Goal: Check status: Check status

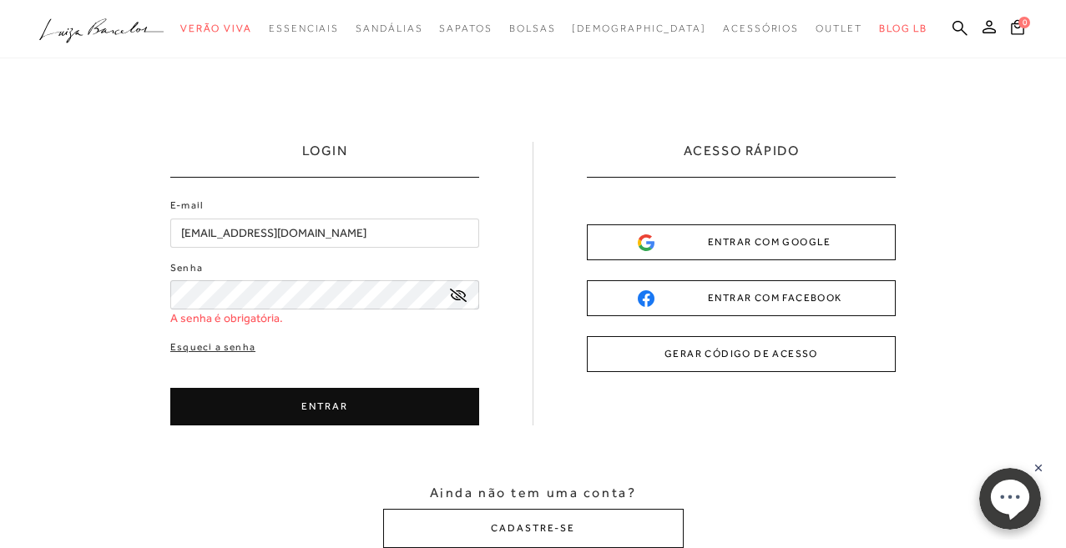
click at [341, 230] on input "[EMAIL_ADDRESS][DOMAIN_NAME]" at bounding box center [324, 233] width 309 height 29
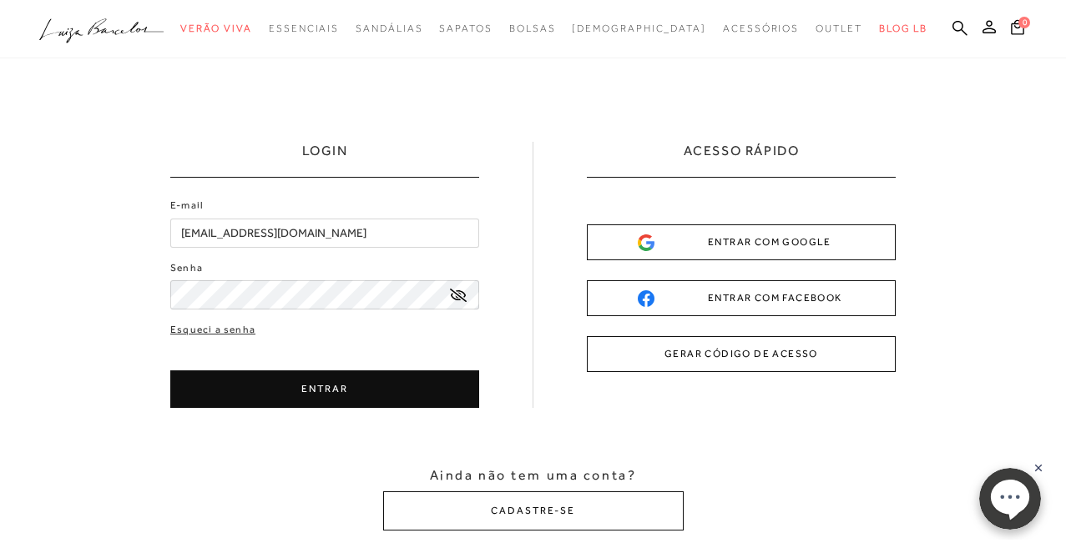
click at [355, 393] on button "ENTRAR" at bounding box center [324, 390] width 309 height 38
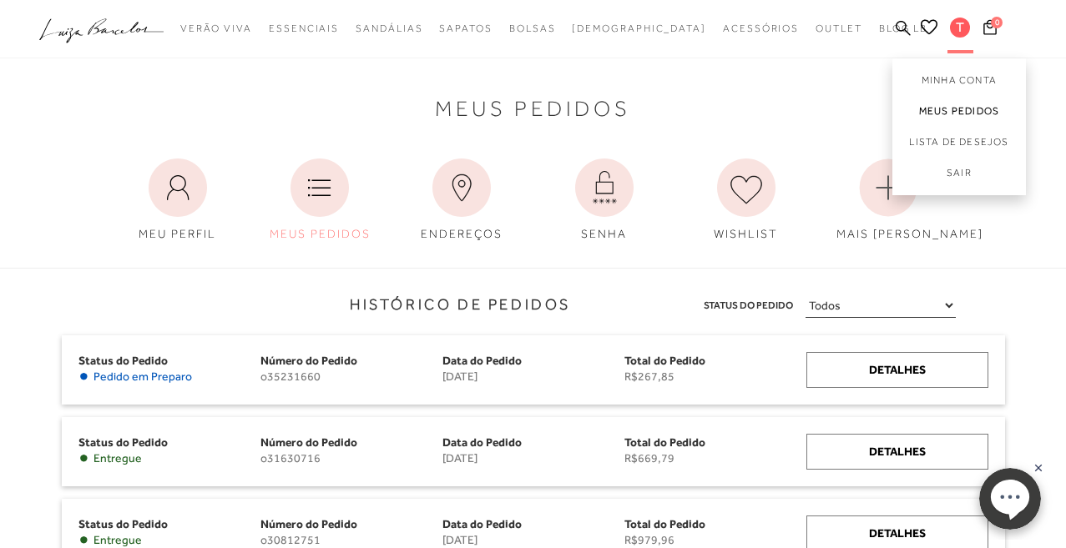
click at [964, 103] on link "Meus Pedidos" at bounding box center [959, 111] width 134 height 31
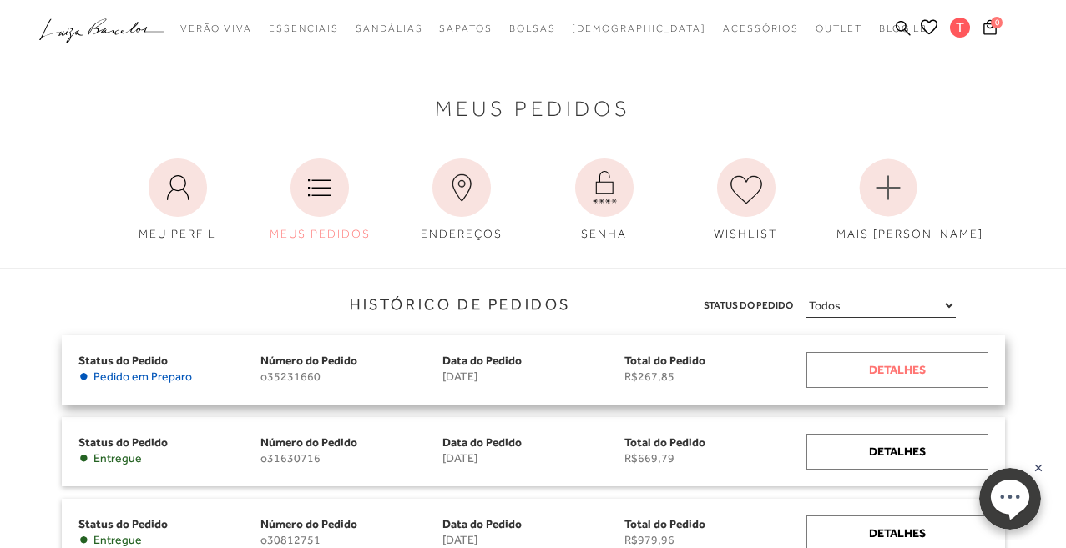
click at [914, 366] on div "Detalhes" at bounding box center [897, 370] width 182 height 36
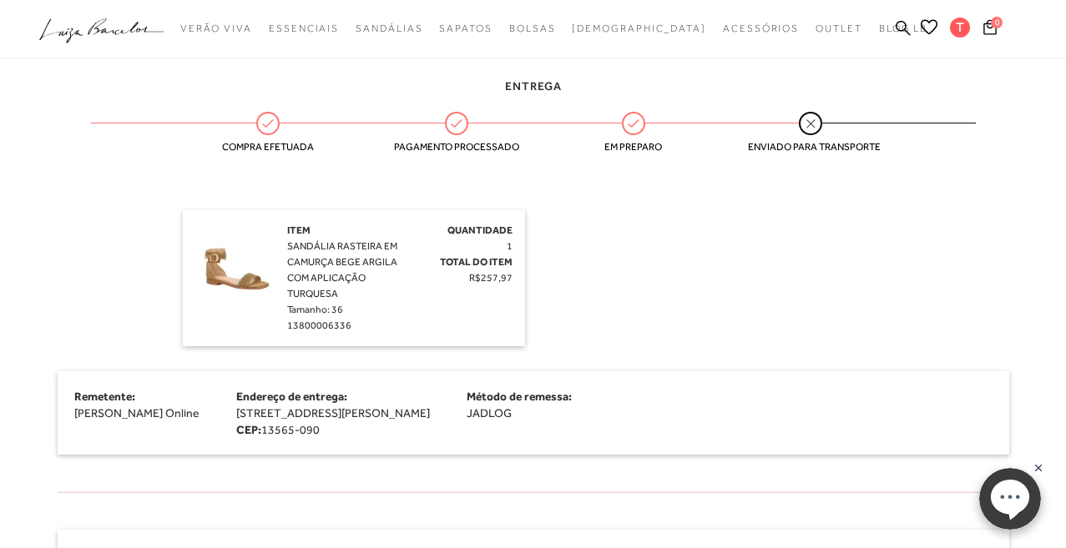
scroll to position [411, 0]
